Goal: Task Accomplishment & Management: Manage account settings

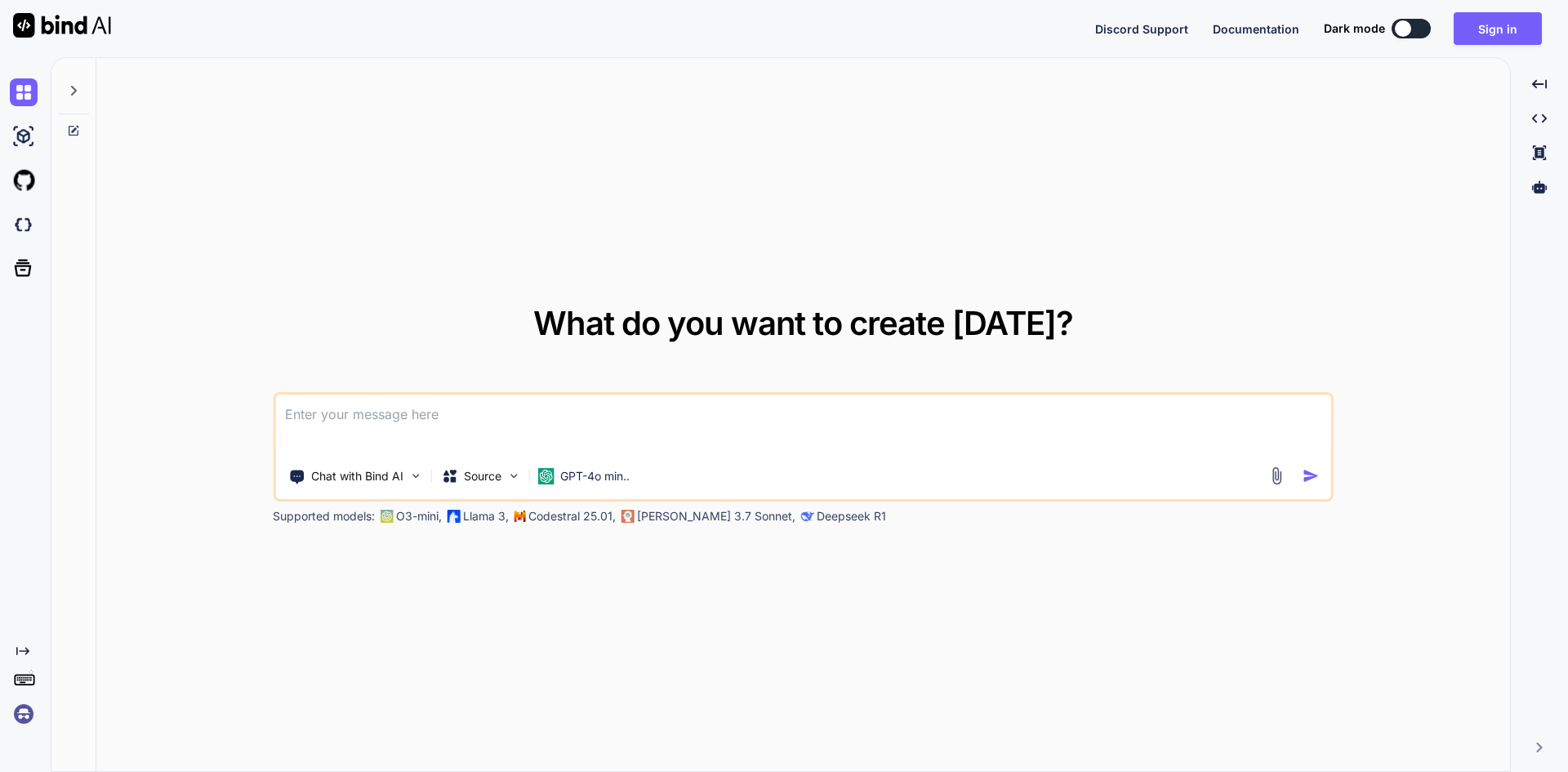
click at [538, 402] on textarea at bounding box center [803, 425] width 1056 height 60
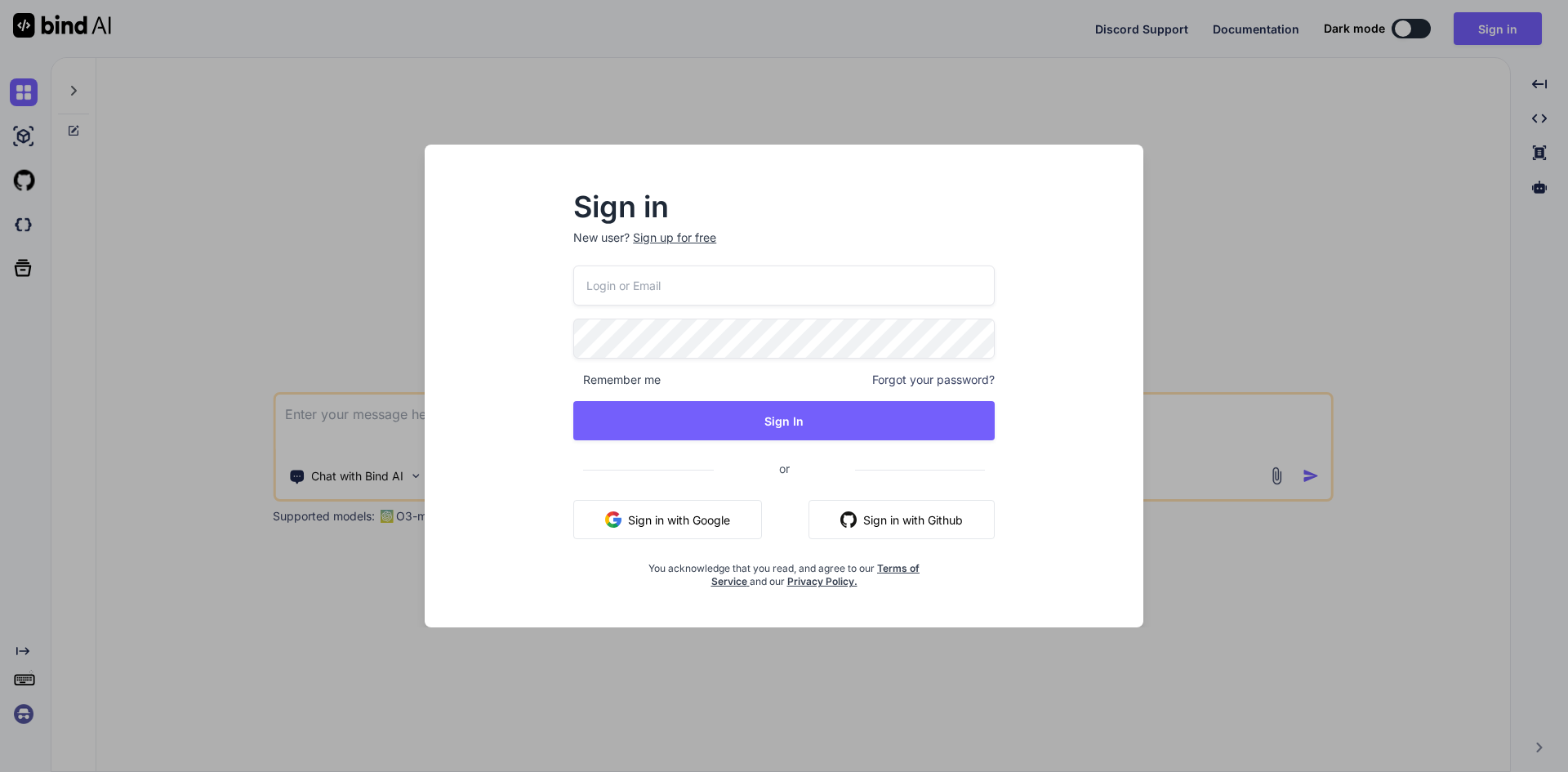
click at [1217, 164] on div "Sign in New user? Sign up for free Remember me Forgot your password? Sign In or…" at bounding box center [784, 386] width 1568 height 772
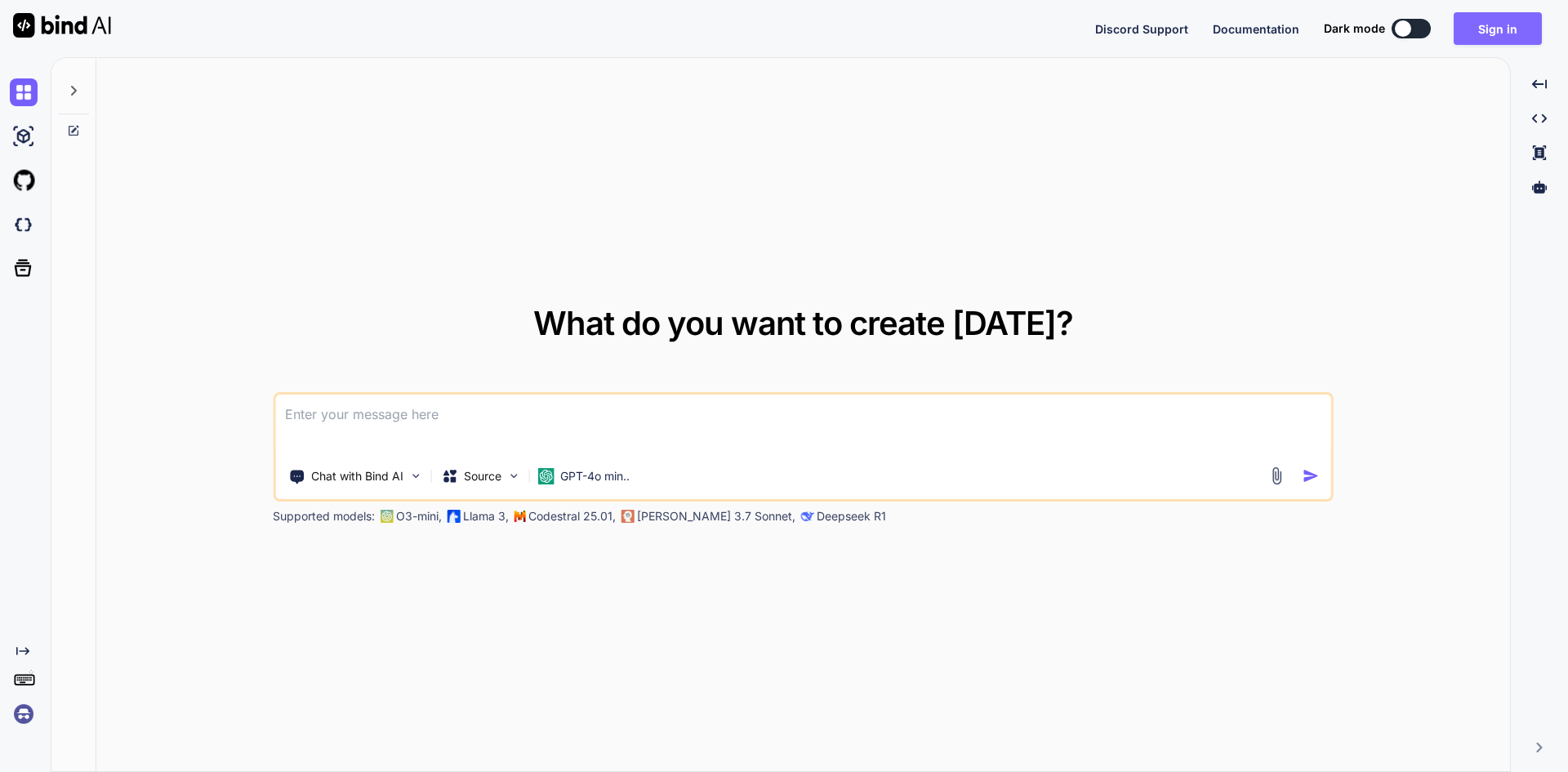
click at [1481, 36] on button "Sign in" at bounding box center [1498, 28] width 89 height 33
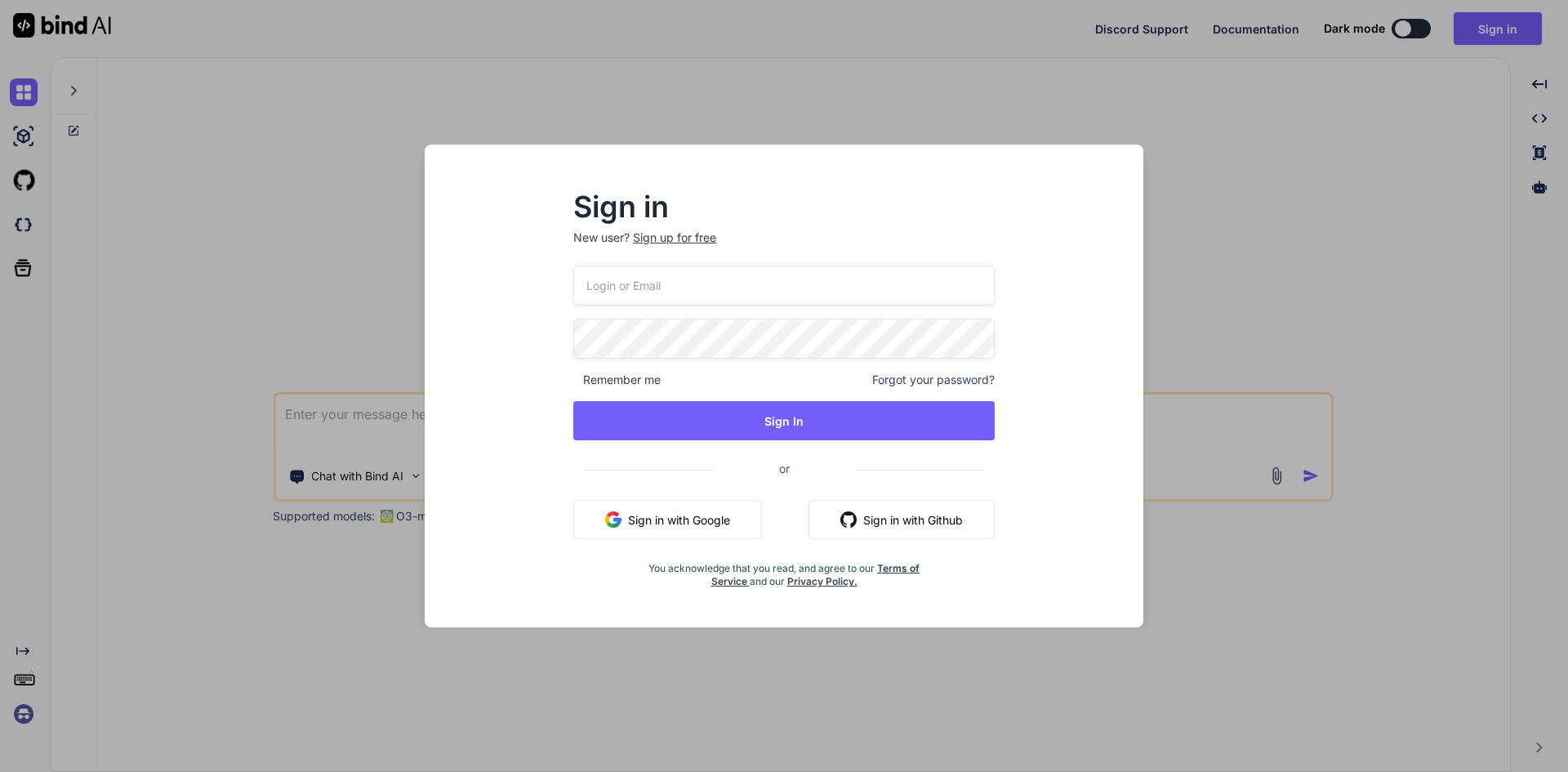
click at [677, 294] on input "email" at bounding box center [784, 285] width 421 height 40
paste input "[EMAIL_ADDRESS][DOMAIN_NAME]"
type input "[EMAIL_ADDRESS][DOMAIN_NAME]"
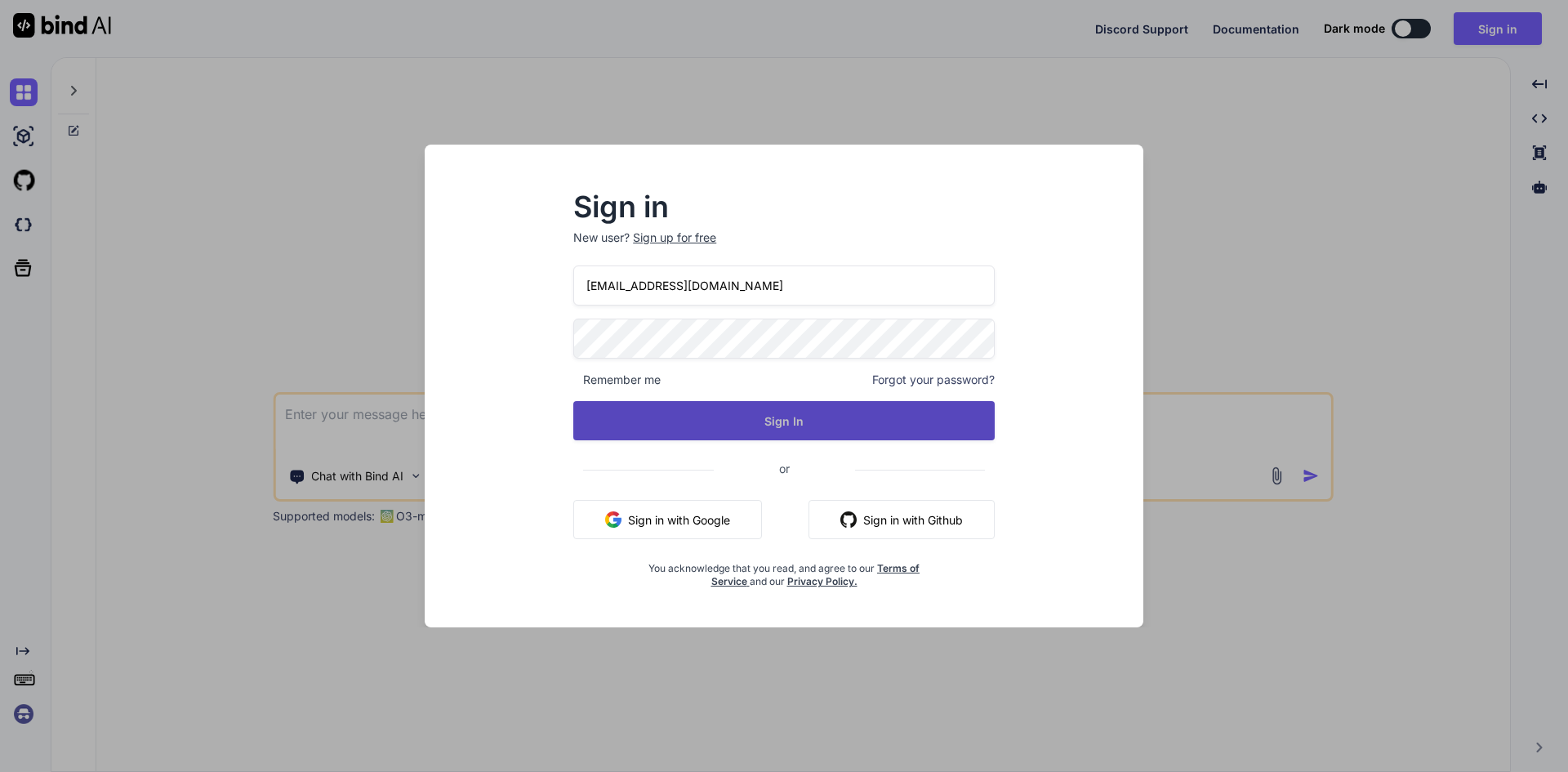
click at [666, 416] on button "Sign In" at bounding box center [784, 421] width 421 height 39
